Goal: Ask a question: Seek information or help from site administrators or community

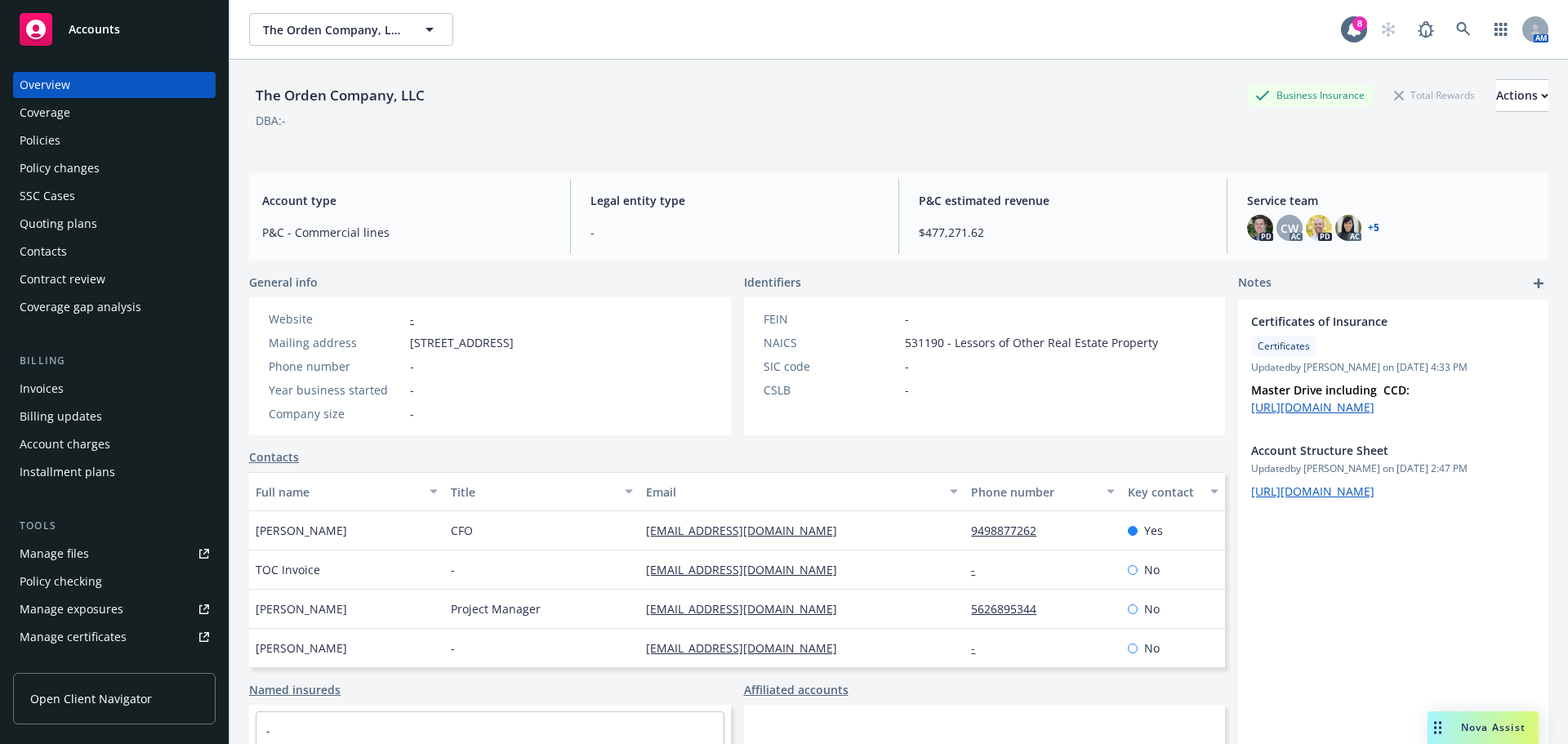
click at [1461, 722] on span "Nova Assist" at bounding box center [1494, 727] width 65 height 14
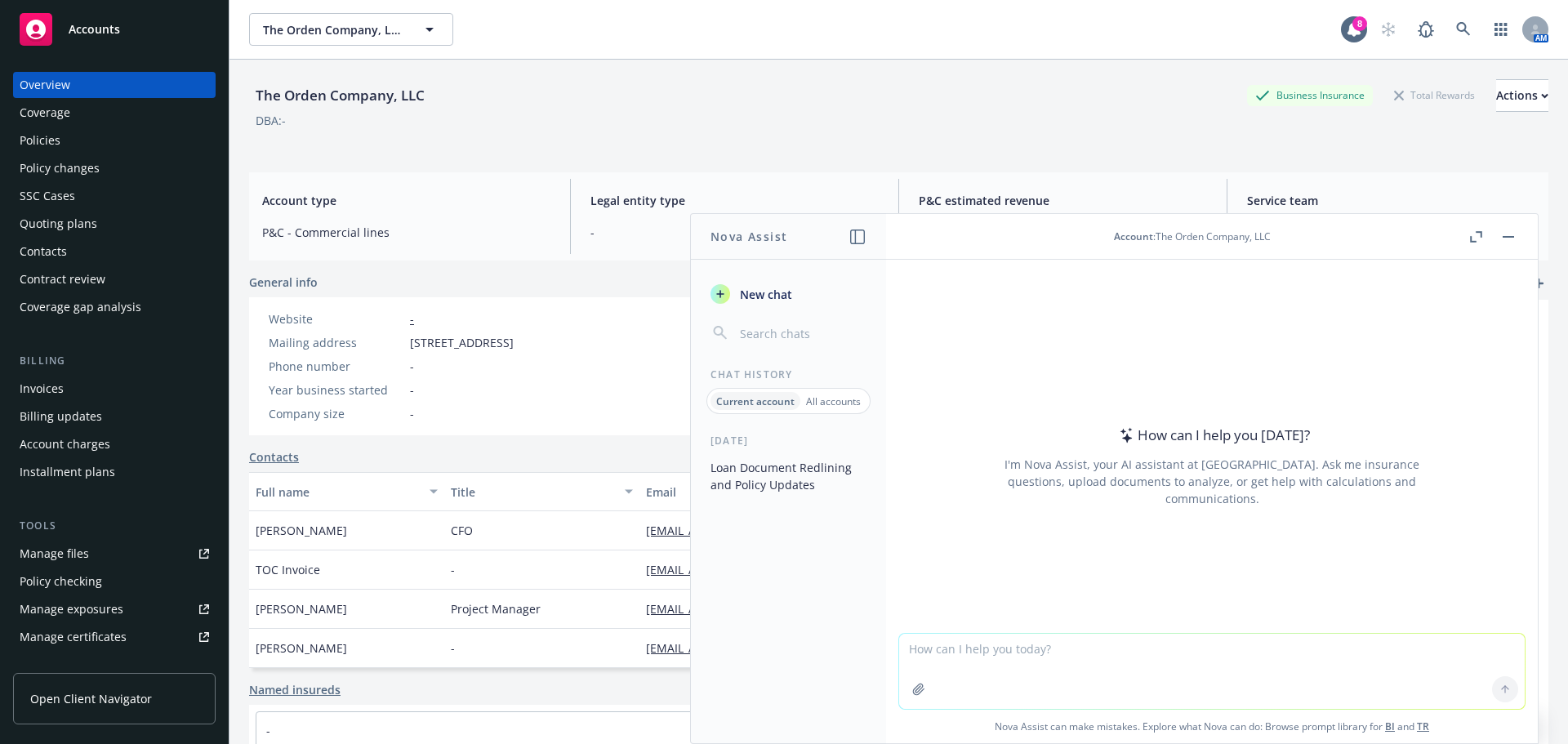
click at [852, 399] on p "All accounts" at bounding box center [833, 401] width 55 height 14
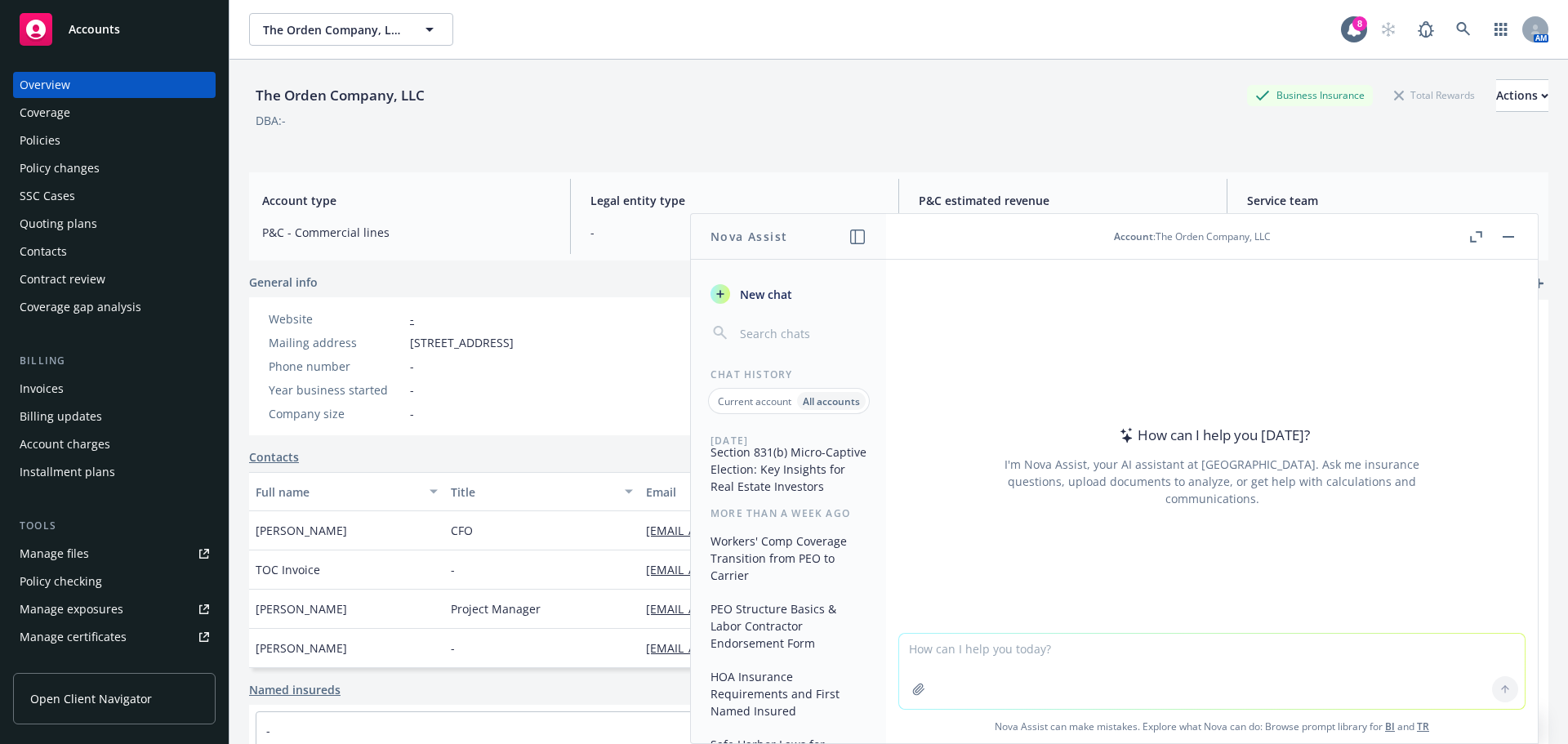
scroll to position [164, 0]
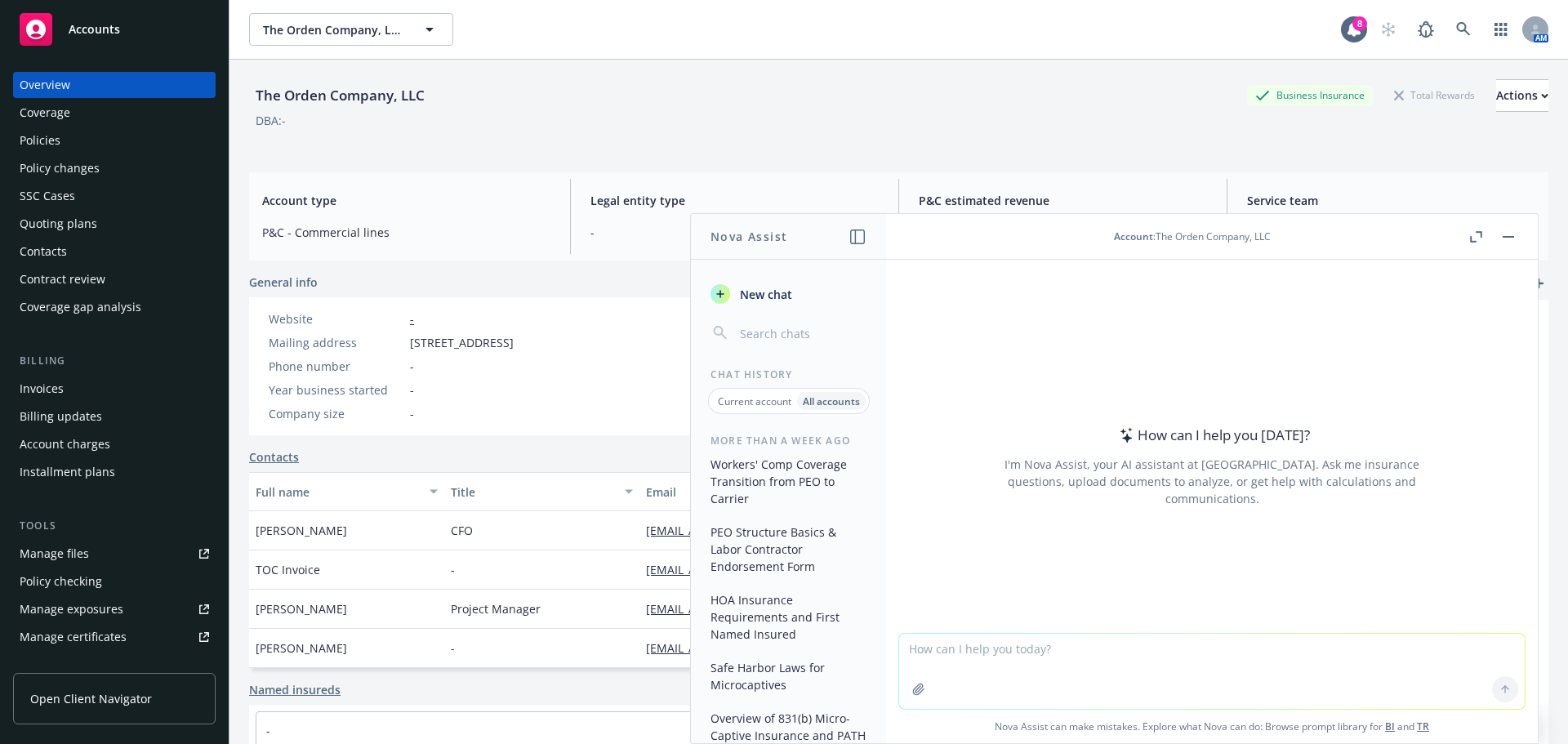
click at [768, 508] on button "Workers' Comp Coverage Transition from PEO to Carrier" at bounding box center [788, 481] width 169 height 61
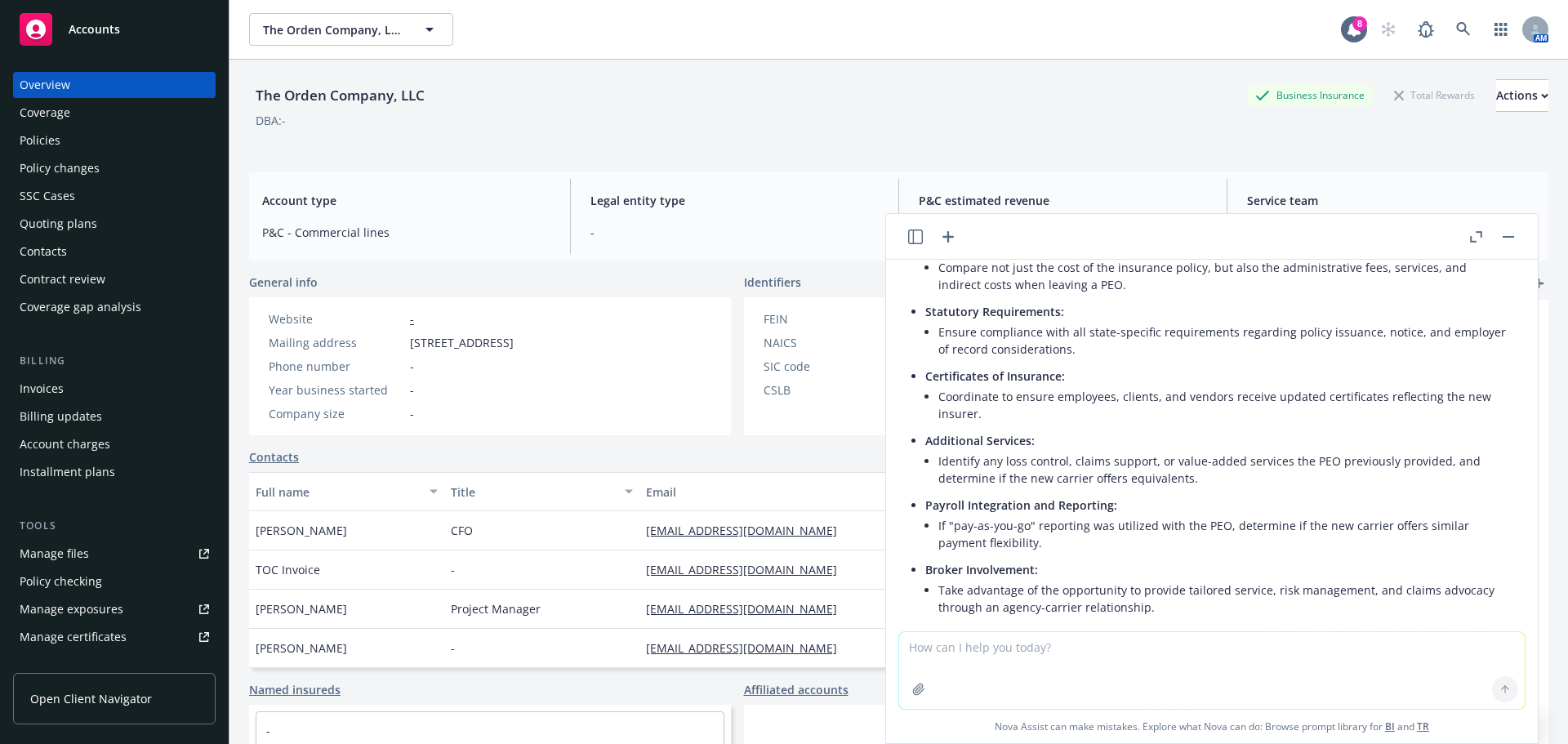
scroll to position [1334, 0]
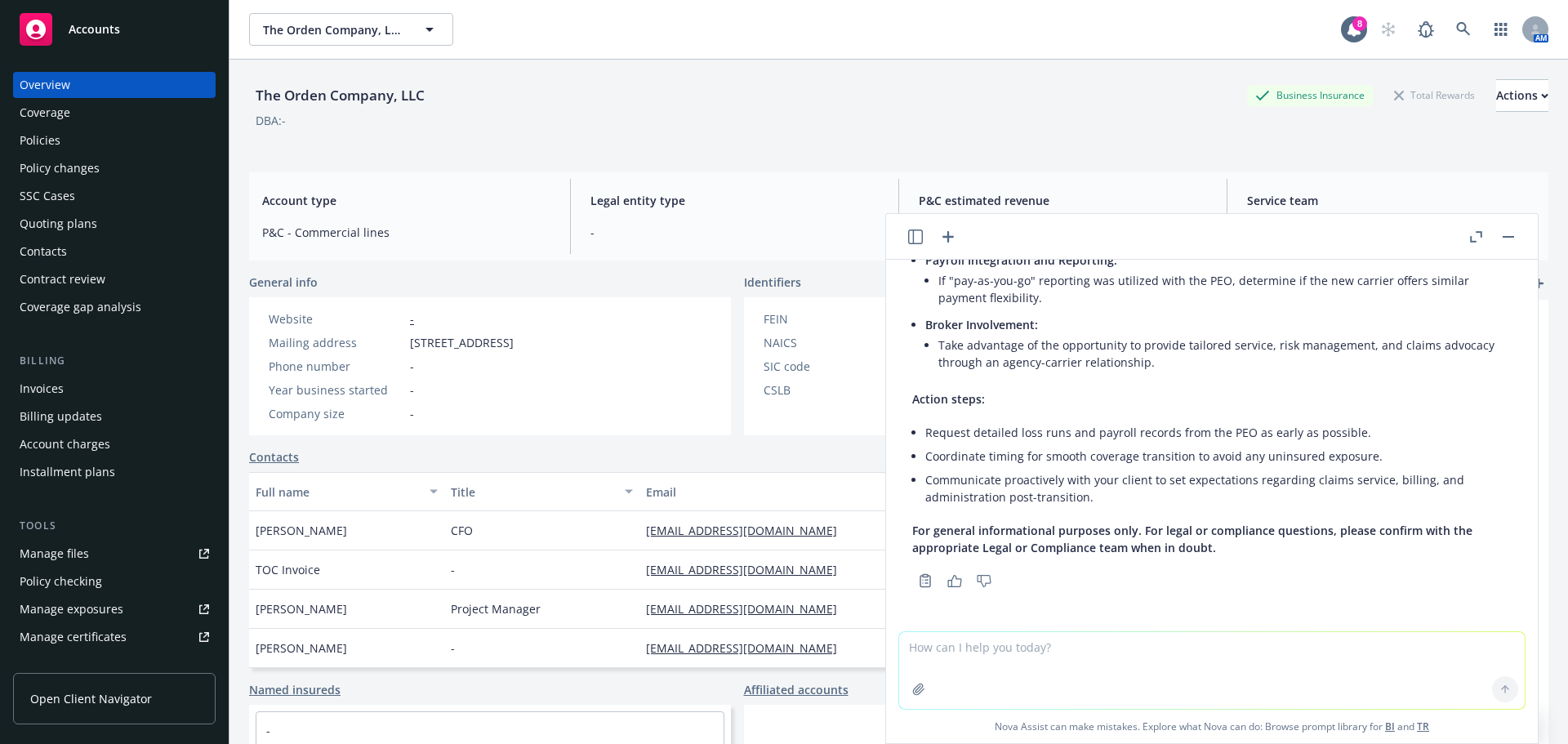
click at [1248, 673] on textarea at bounding box center [1211, 670] width 625 height 76
type textarea "what endorsements need to be included if clients goes this route with a traditi…"
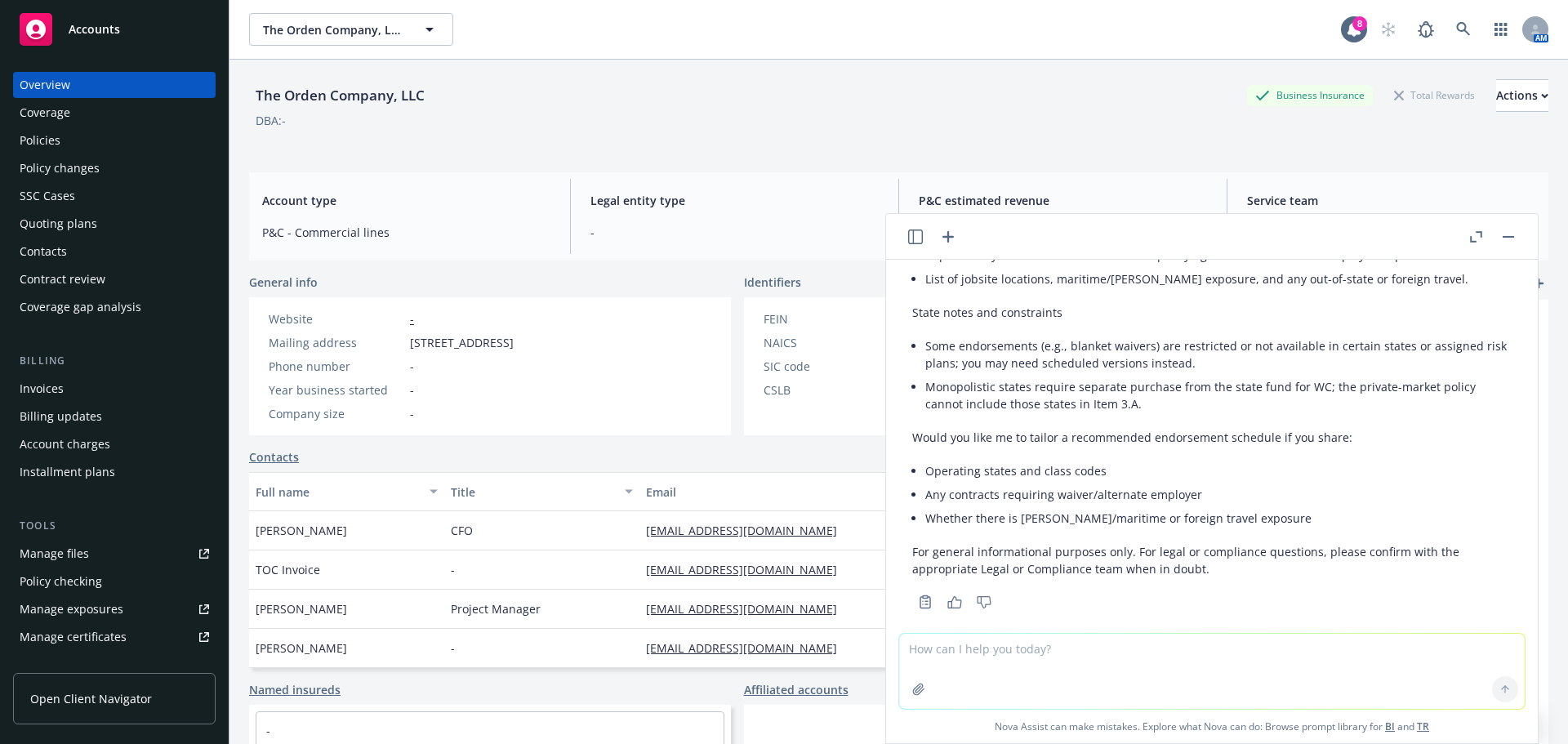
scroll to position [2646, 0]
